Goal: Navigation & Orientation: Understand site structure

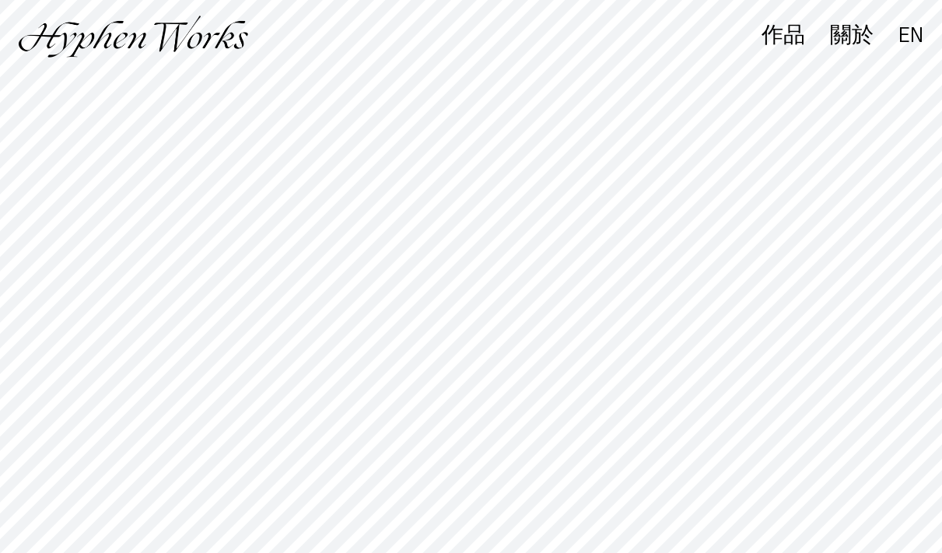
click at [763, 30] on div "作品" at bounding box center [783, 36] width 44 height 22
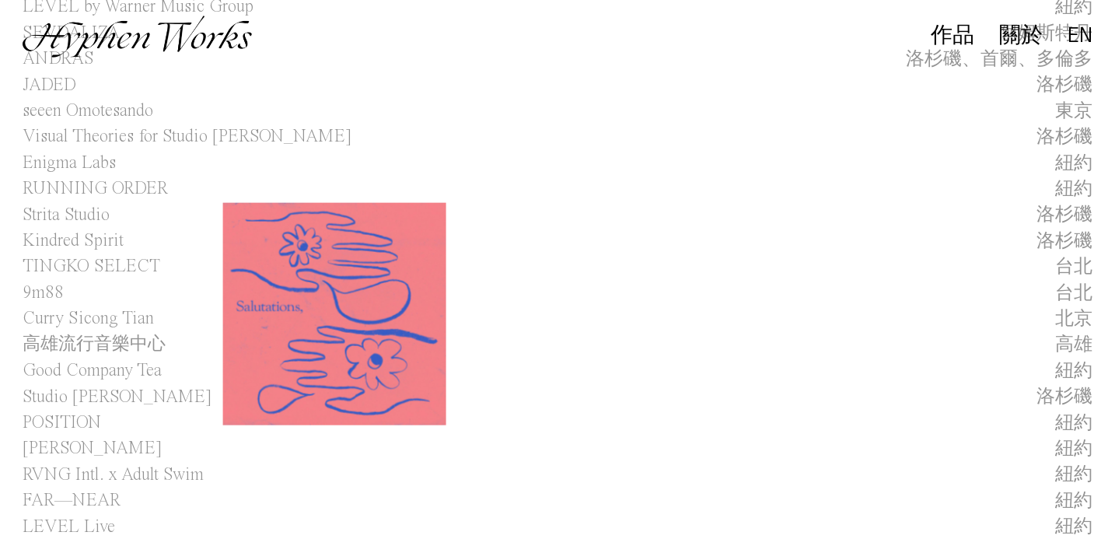
scroll to position [190, 0]
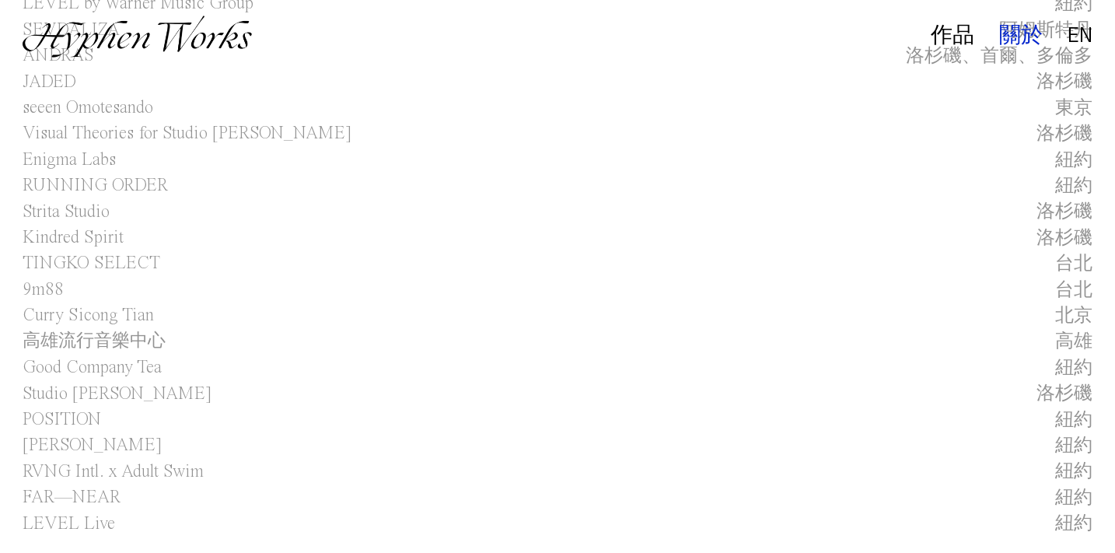
click at [1003, 25] on div "關於" at bounding box center [1021, 36] width 44 height 22
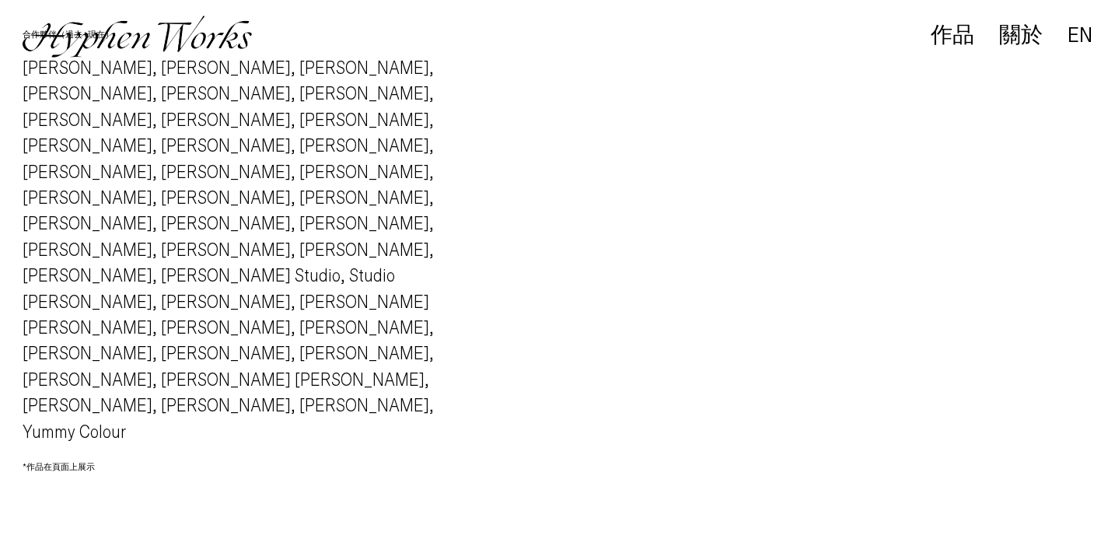
scroll to position [1862, 0]
